Goal: Check status: Check status

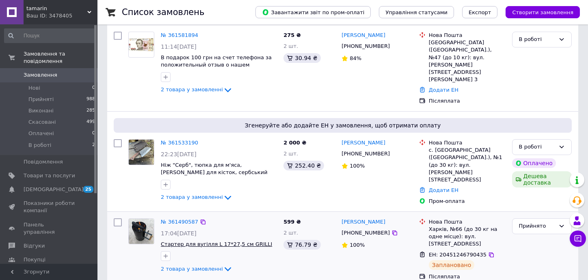
scroll to position [41, 0]
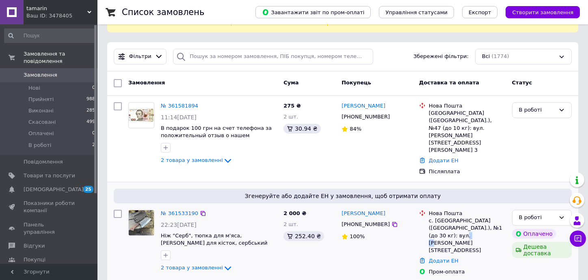
drag, startPoint x: 461, startPoint y: 219, endPoint x: 449, endPoint y: 219, distance: 11.8
click at [344, 207] on div "№ 361533190 22:23, 11.09.2025 Ніж "Серб", тюпка для м'яса, сокирка для кісток, …" at bounding box center [342, 243] width 464 height 72
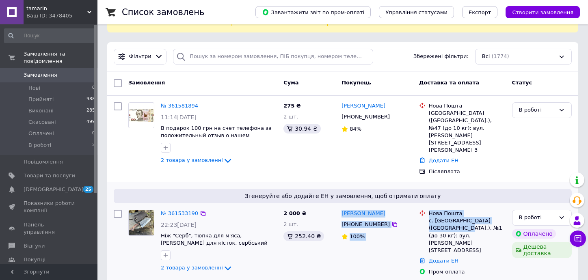
drag, startPoint x: 373, startPoint y: 199, endPoint x: 448, endPoint y: 210, distance: 76.0
click at [464, 220] on div "с. Станишівка (Житомирська обл.), №1 (до 30 кг): вул. Грушева, 1В" at bounding box center [467, 235] width 77 height 37
copy div "Олександр Федорук +380686999999 100% Нова Пошта с. Станишівка (Житомирська обл.…"
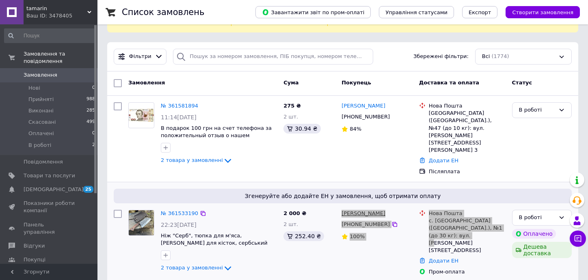
drag, startPoint x: 458, startPoint y: 216, endPoint x: 343, endPoint y: 196, distance: 117.0
click at [343, 207] on div "№ 361533190 22:23, 11.09.2025 Ніж "Серб", тюпка для м'яса, сокирка для кісток, …" at bounding box center [342, 243] width 464 height 72
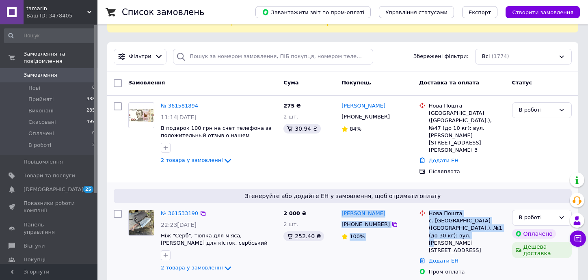
copy div "Олександр Федорук +380686999999 100% Нова Пошта с. Станишівка (Житомирська обл.…"
click at [401, 220] on div "+380686999999" at bounding box center [377, 224] width 73 height 9
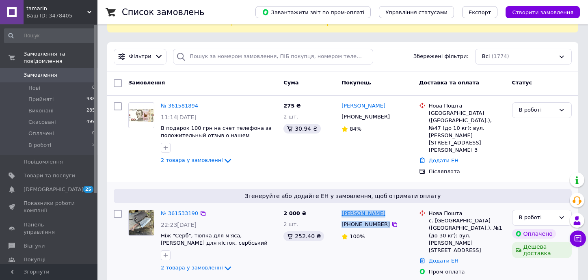
drag, startPoint x: 393, startPoint y: 207, endPoint x: 341, endPoint y: 200, distance: 52.0
click at [341, 207] on div "Олександр Федорук +380686999999 100%" at bounding box center [377, 243] width 78 height 72
copy div "Олександр Федорук +380686999999"
click at [439, 217] on div "с. Станишівка (Житомирська обл.), №1 (до 30 кг): вул. Грушева, 1В" at bounding box center [467, 235] width 77 height 37
drag, startPoint x: 439, startPoint y: 205, endPoint x: 447, endPoint y: 205, distance: 7.7
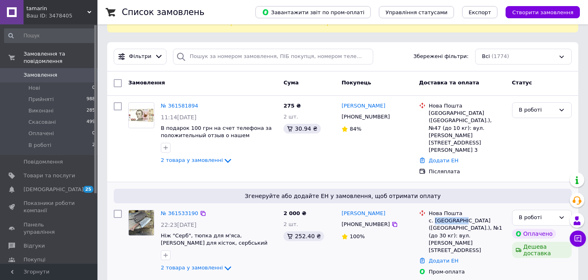
click at [440, 217] on div "с. Станишівка (Житомирська обл.), №1 (до 30 кг): вул. Грушева, 1В" at bounding box center [467, 235] width 77 height 37
copy div "Станишівка"
click at [527, 214] on div "В роботі" at bounding box center [537, 218] width 36 height 9
click at [526, 227] on li "Прийнято" at bounding box center [541, 234] width 59 height 15
click at [223, 156] on icon at bounding box center [228, 161] width 10 height 10
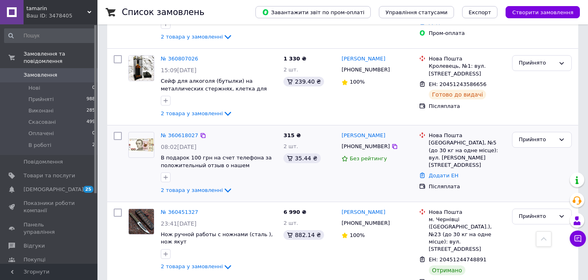
scroll to position [731, 0]
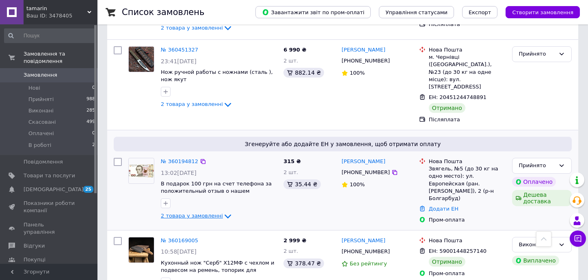
click at [176, 213] on span "2 товара у замовленні" at bounding box center [192, 216] width 62 height 6
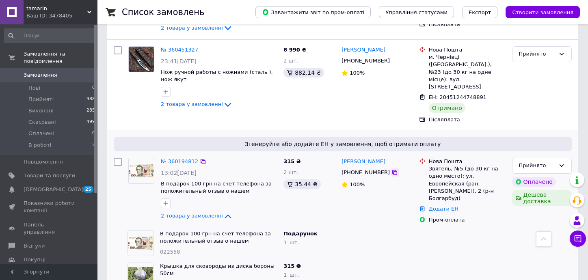
click at [391, 169] on icon at bounding box center [394, 172] width 6 height 6
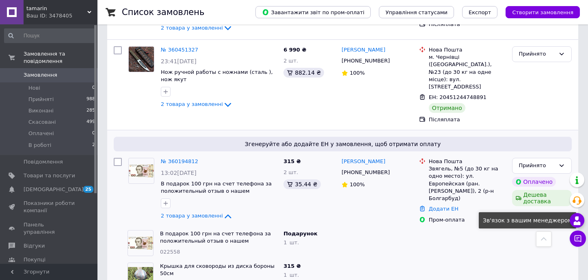
click at [579, 223] on use at bounding box center [577, 220] width 7 height 9
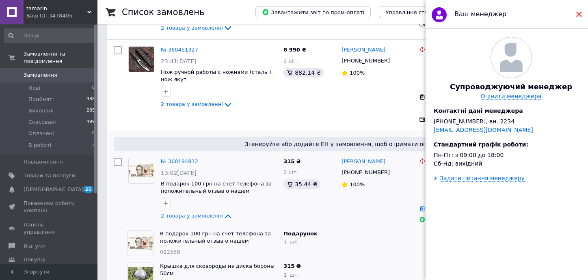
click at [581, 14] on icon at bounding box center [579, 14] width 6 height 6
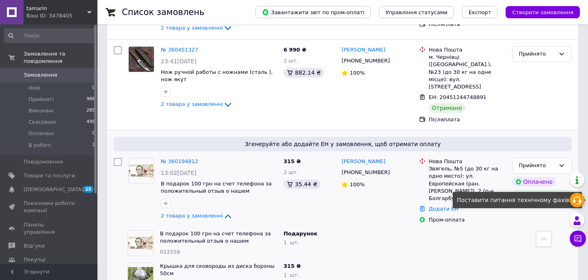
click at [576, 200] on icon at bounding box center [577, 201] width 10 height 10
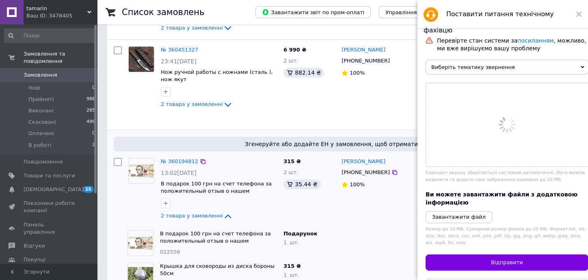
click at [477, 71] on span "Виберіть тематику звернення" at bounding box center [506, 67] width 163 height 15
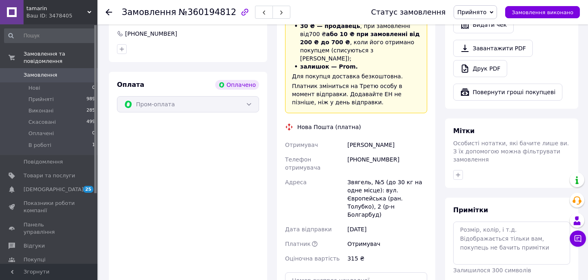
scroll to position [568, 0]
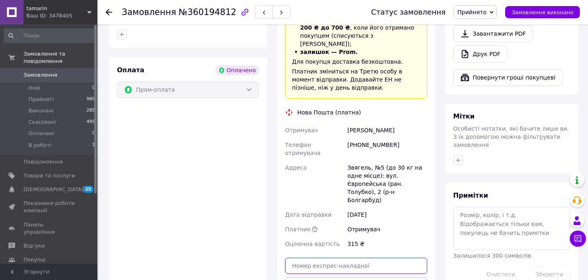
click at [335, 258] on input "text" at bounding box center [356, 266] width 142 height 16
paste input "20451241287816"
type input "20451241287816"
click at [337, 277] on button "Передати номер" at bounding box center [356, 285] width 142 height 16
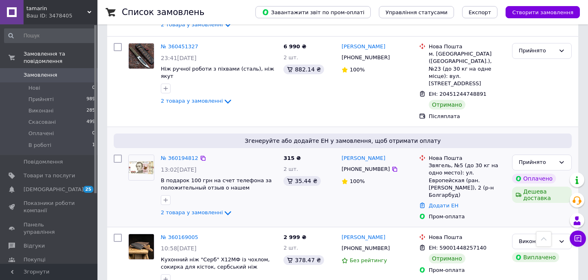
scroll to position [690, 0]
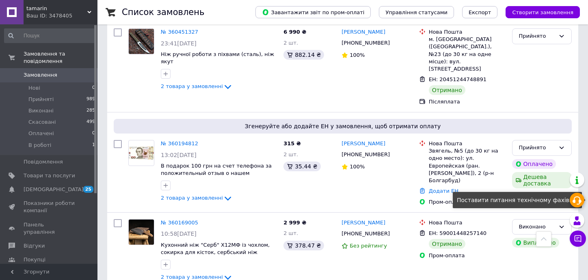
click at [575, 204] on icon at bounding box center [577, 201] width 10 height 10
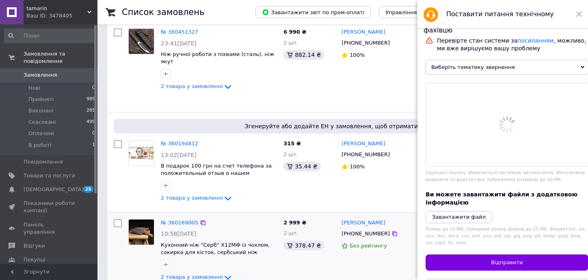
click at [516, 73] on span "Виберіть тематику звернення" at bounding box center [506, 67] width 163 height 15
click at [563, 70] on span "Виберіть тематику звернення" at bounding box center [506, 67] width 163 height 15
click at [507, 151] on div at bounding box center [506, 125] width 163 height 84
click at [559, 61] on span "Виберіть тематику звернення" at bounding box center [506, 67] width 163 height 15
click at [495, 46] on div "Перевірте стан системи за посиланням , можливо, ми вже вирішуємо вашу проблему" at bounding box center [512, 44] width 155 height 19
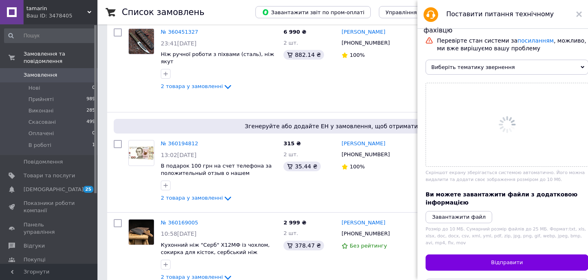
click at [581, 14] on icon at bounding box center [579, 14] width 6 height 6
click at [581, 16] on div "Список замовлень Завантажити звіт по пром-оплаті Управління статусами Експорт С…" at bounding box center [342, 12] width 490 height 24
click at [460, 216] on div "Нова Пошта ЕН: 59001448257140 Отримано Пром-оплата" at bounding box center [462, 251] width 93 height 70
